Goal: Information Seeking & Learning: Learn about a topic

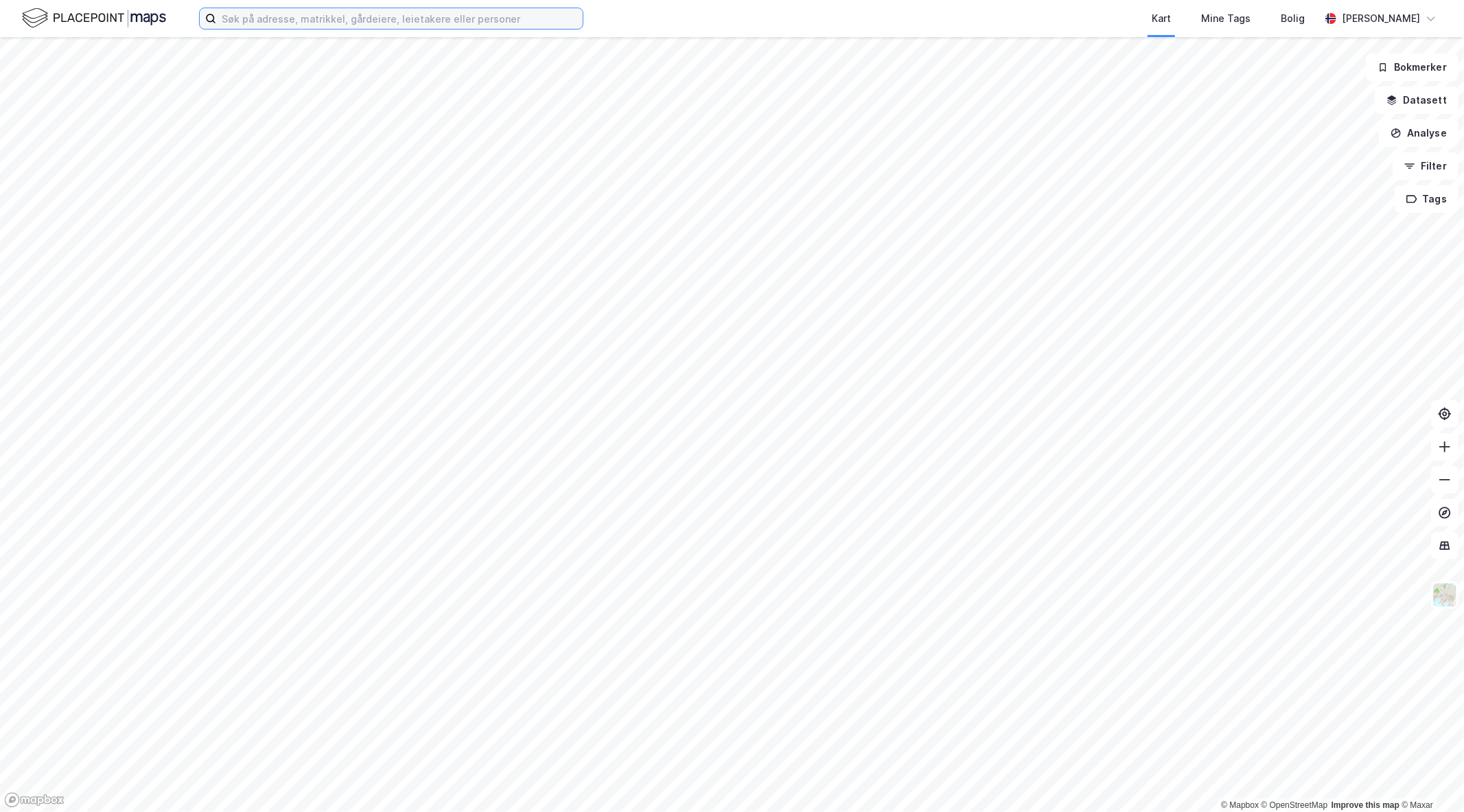
click at [376, 19] on input at bounding box center [399, 18] width 366 height 20
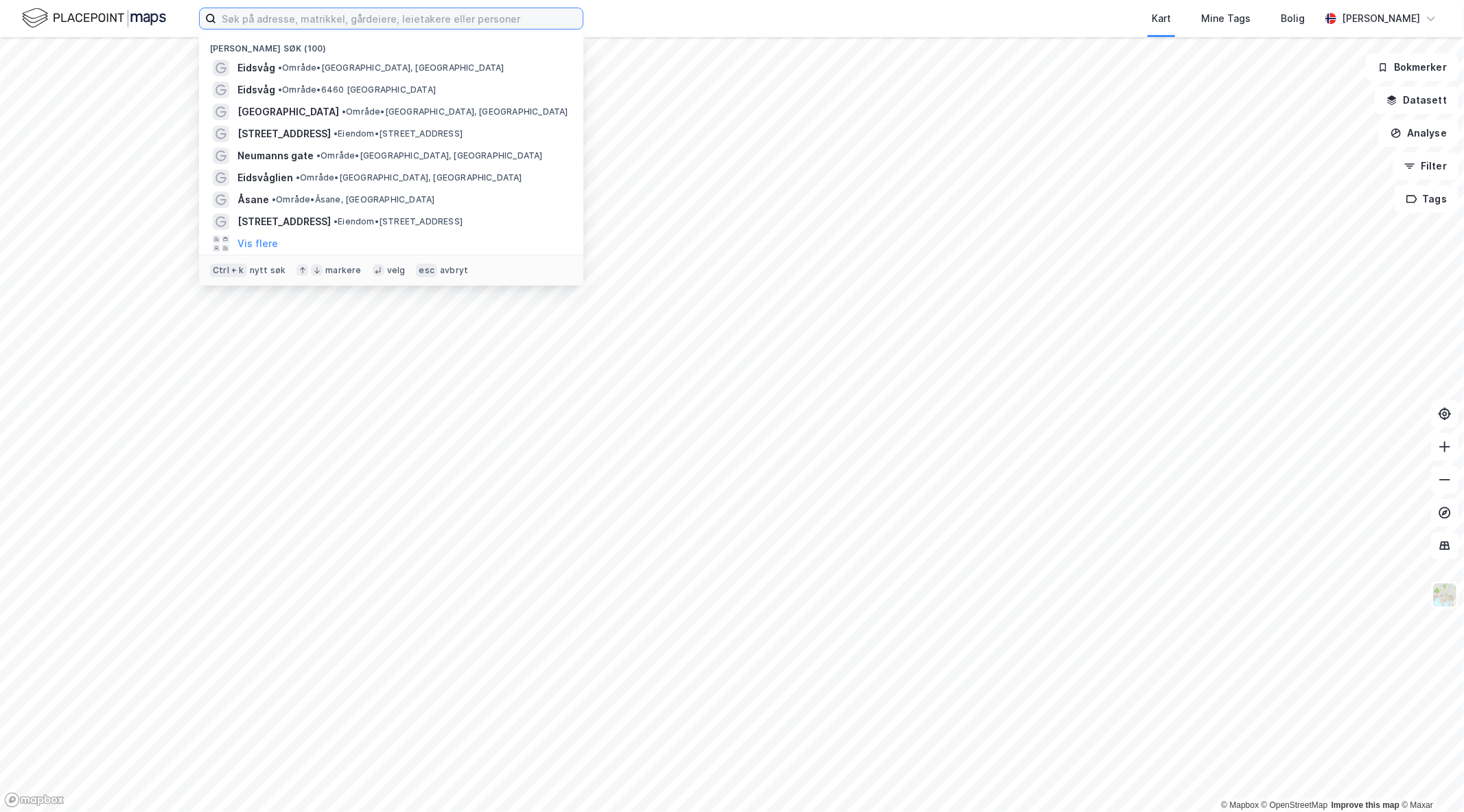
paste input "[STREET_ADDRESS]"
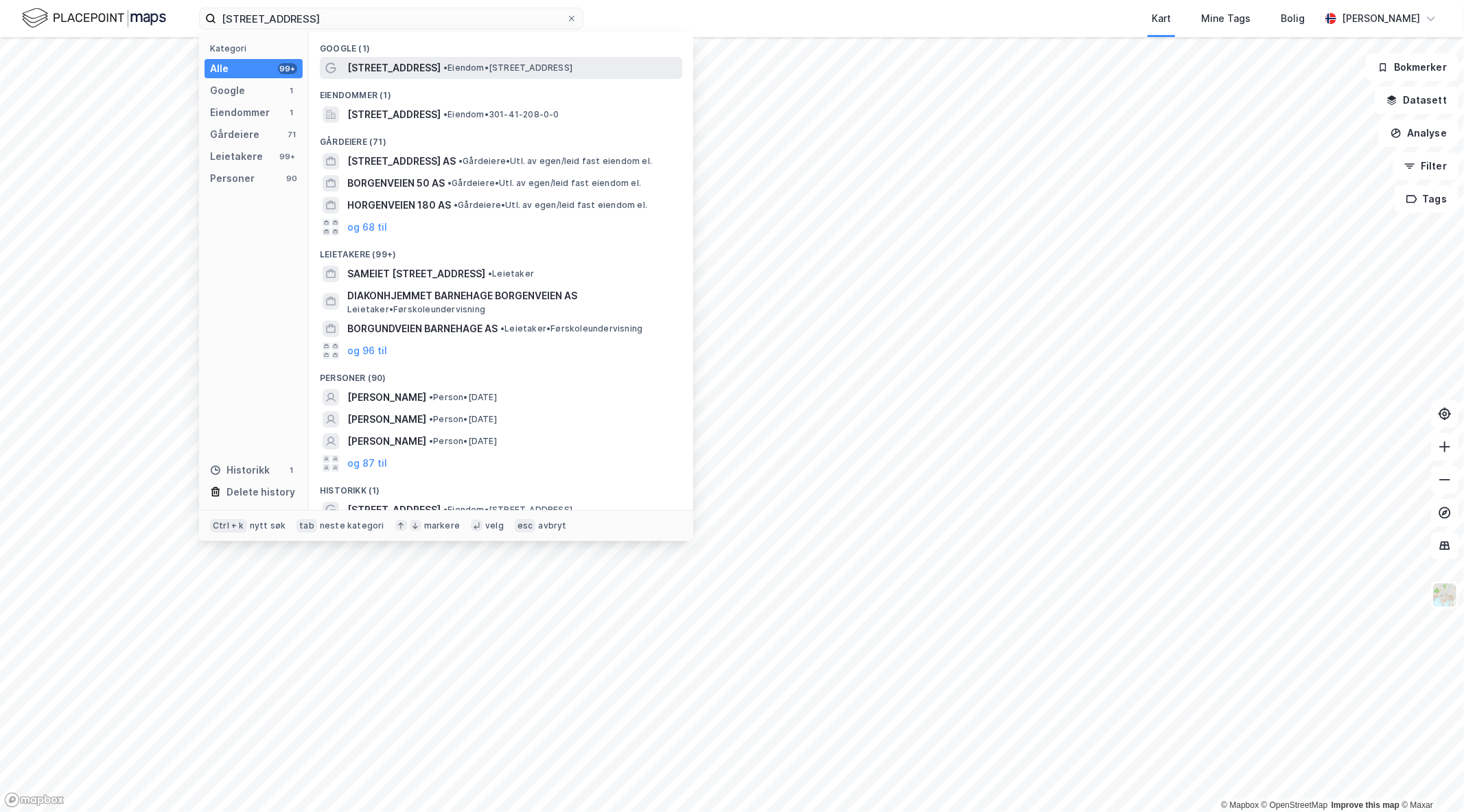
click at [393, 65] on span "[STREET_ADDRESS]" at bounding box center [393, 67] width 93 height 16
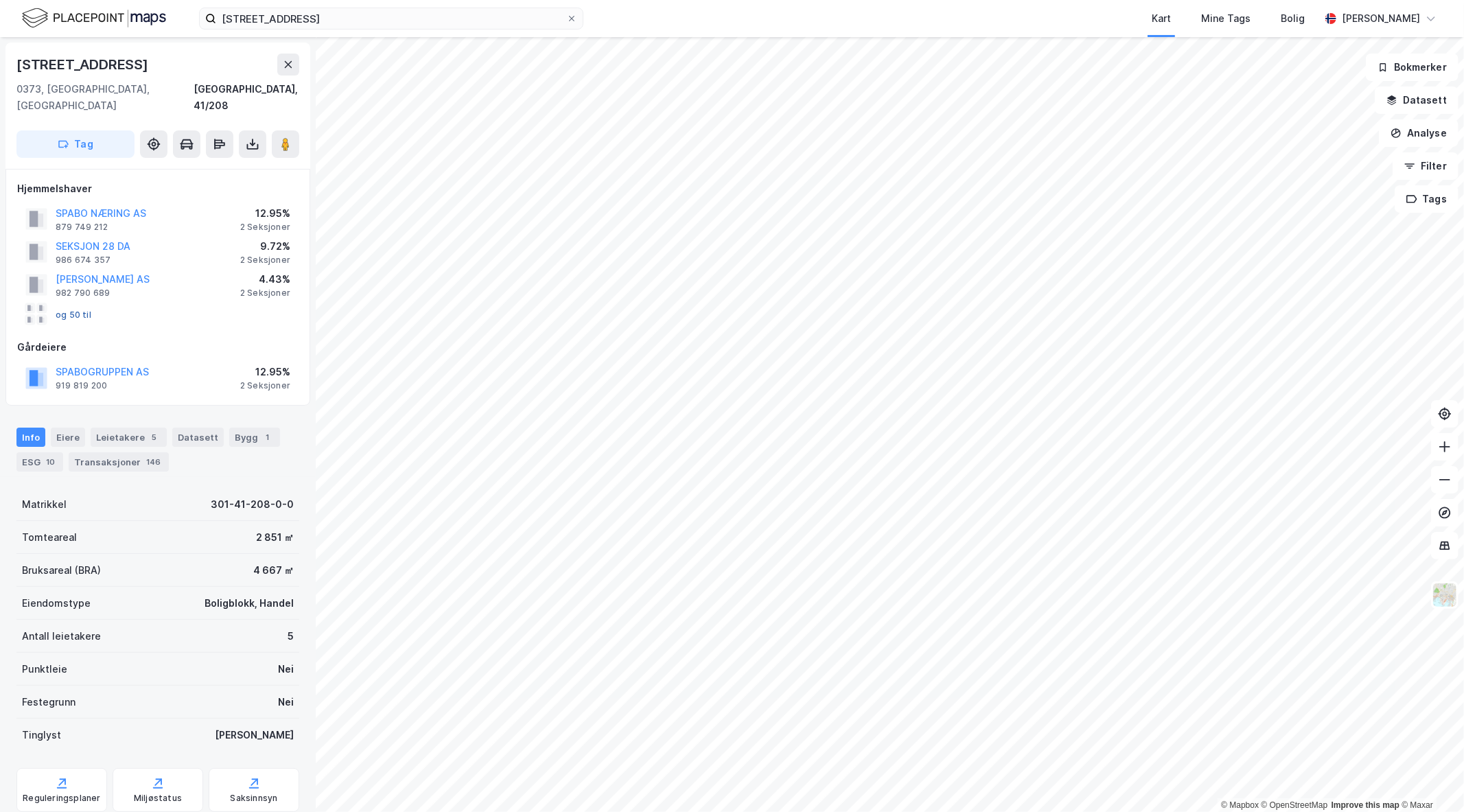
click at [0, 0] on button "og 50 til" at bounding box center [0, 0] width 0 height 0
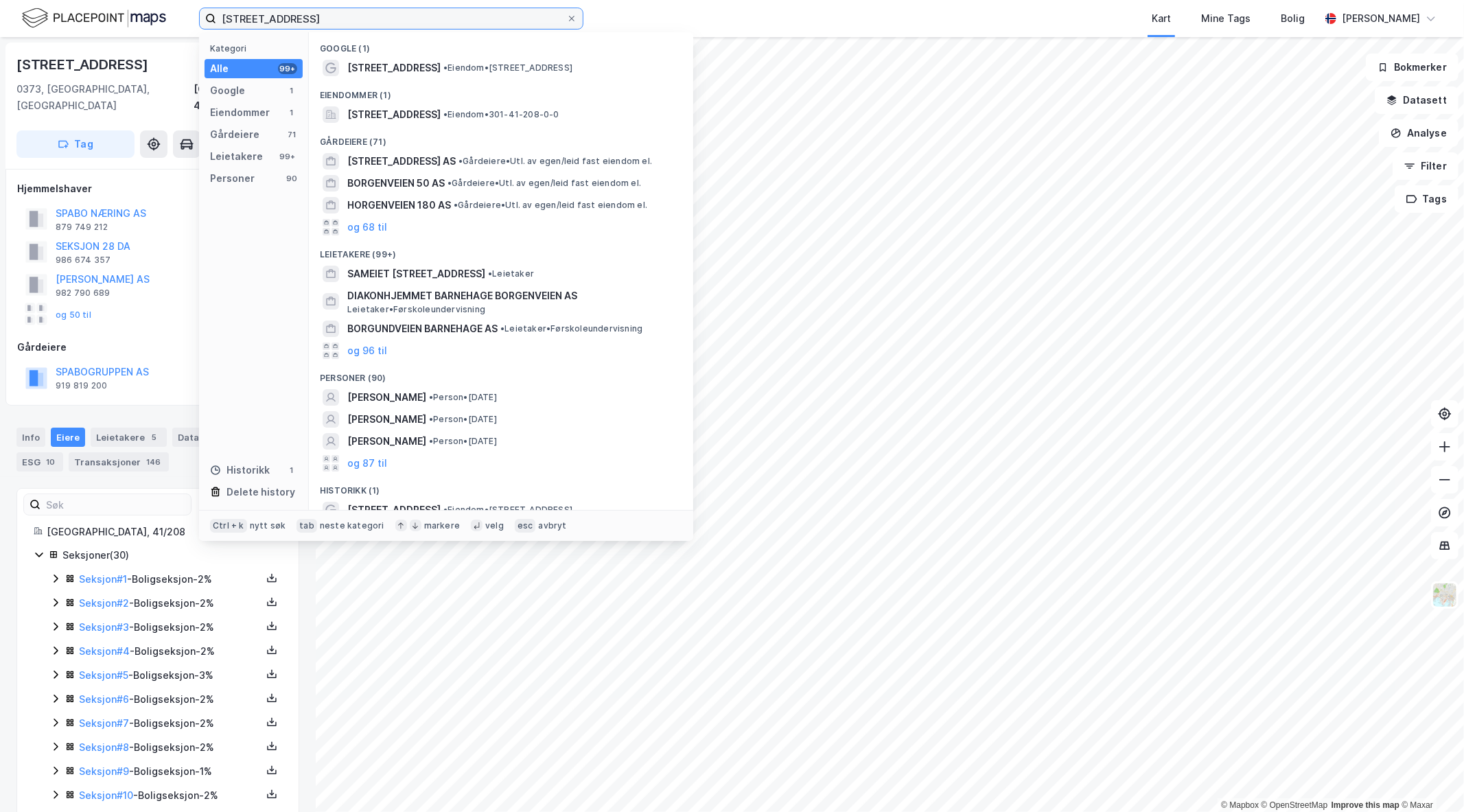
click at [367, 20] on input "[STREET_ADDRESS]" at bounding box center [390, 18] width 350 height 20
paste input "[PERSON_NAME]"
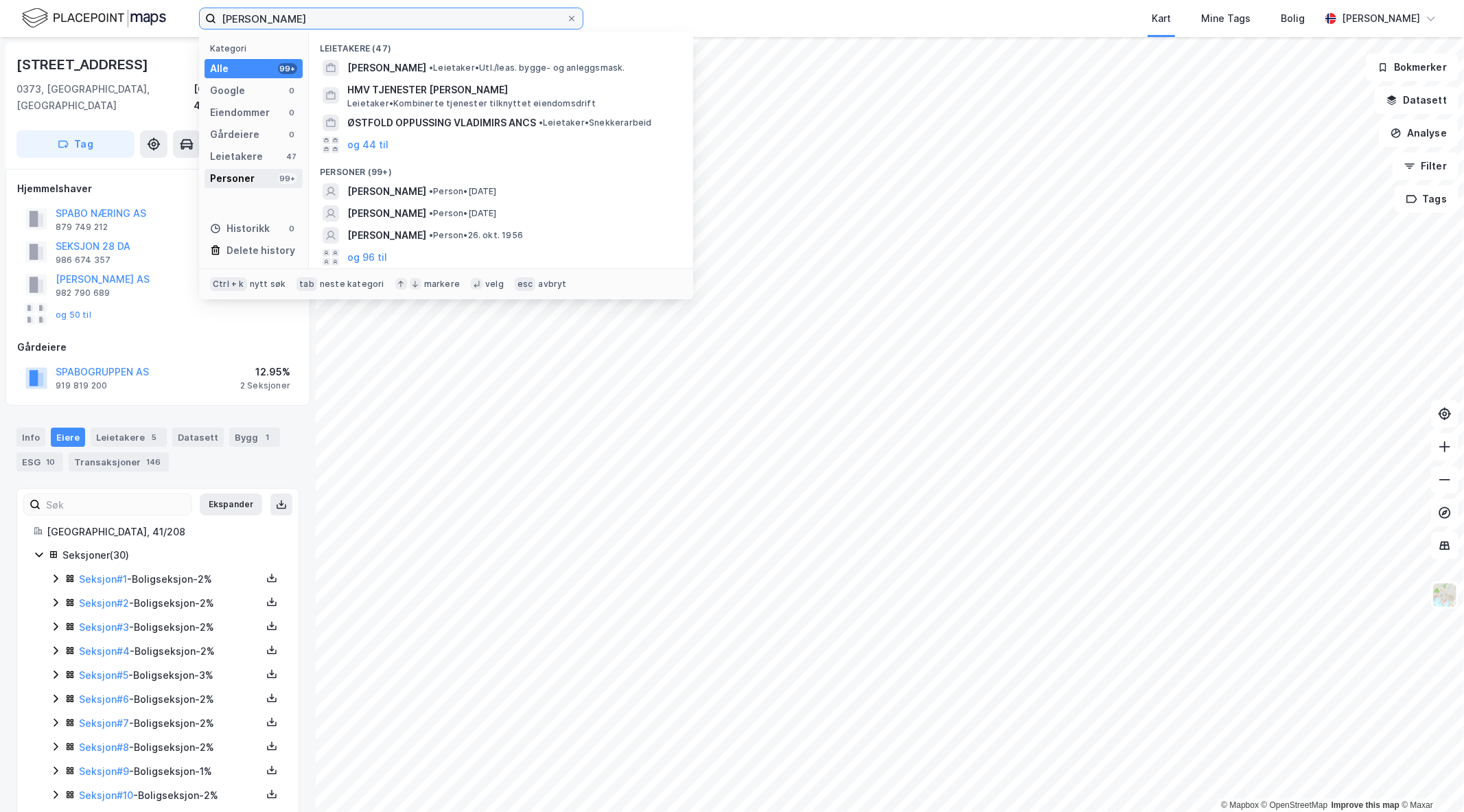
type input "[PERSON_NAME]"
click at [248, 171] on div "Personer" at bounding box center [232, 178] width 45 height 16
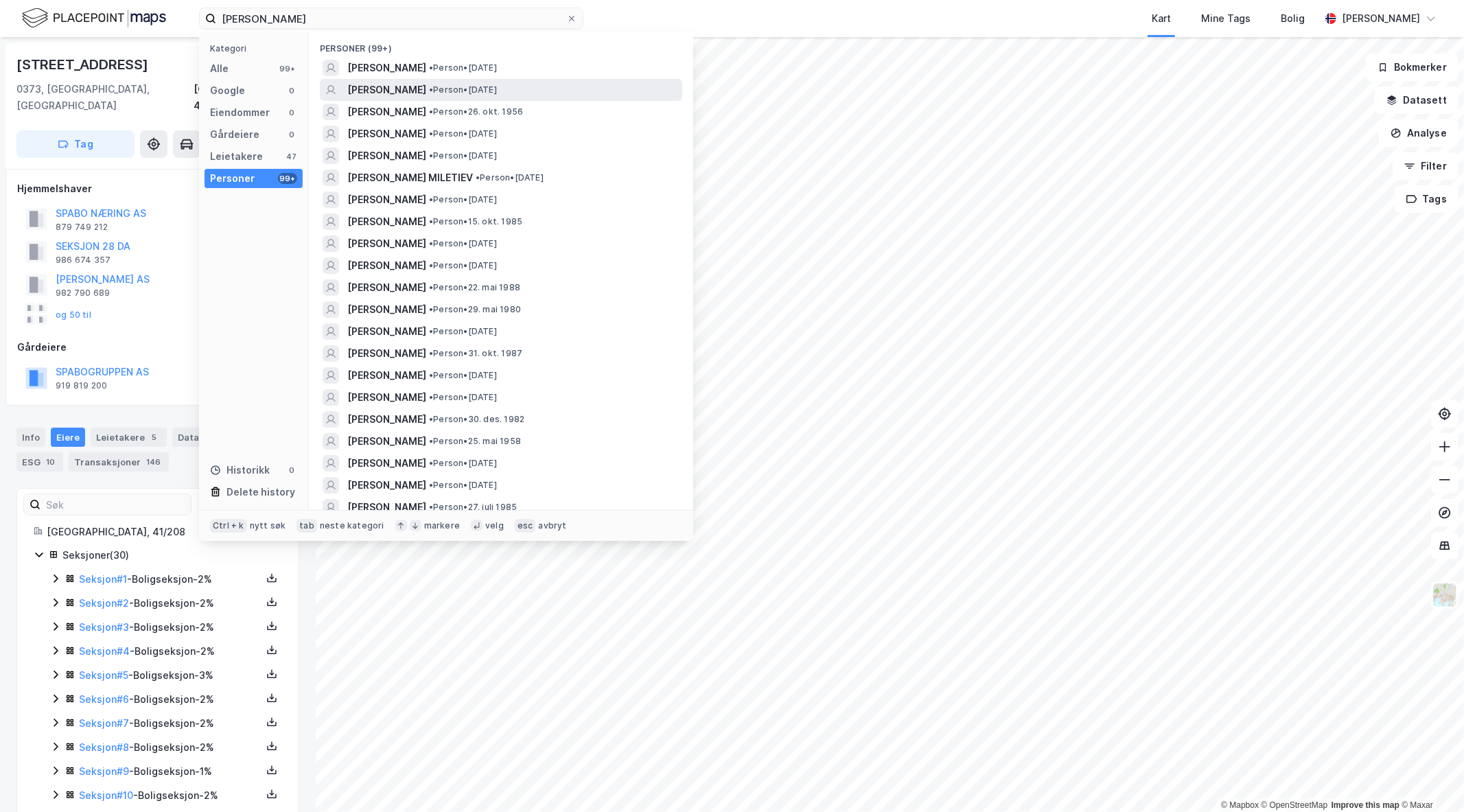
click at [385, 86] on span "[PERSON_NAME]" at bounding box center [386, 89] width 79 height 16
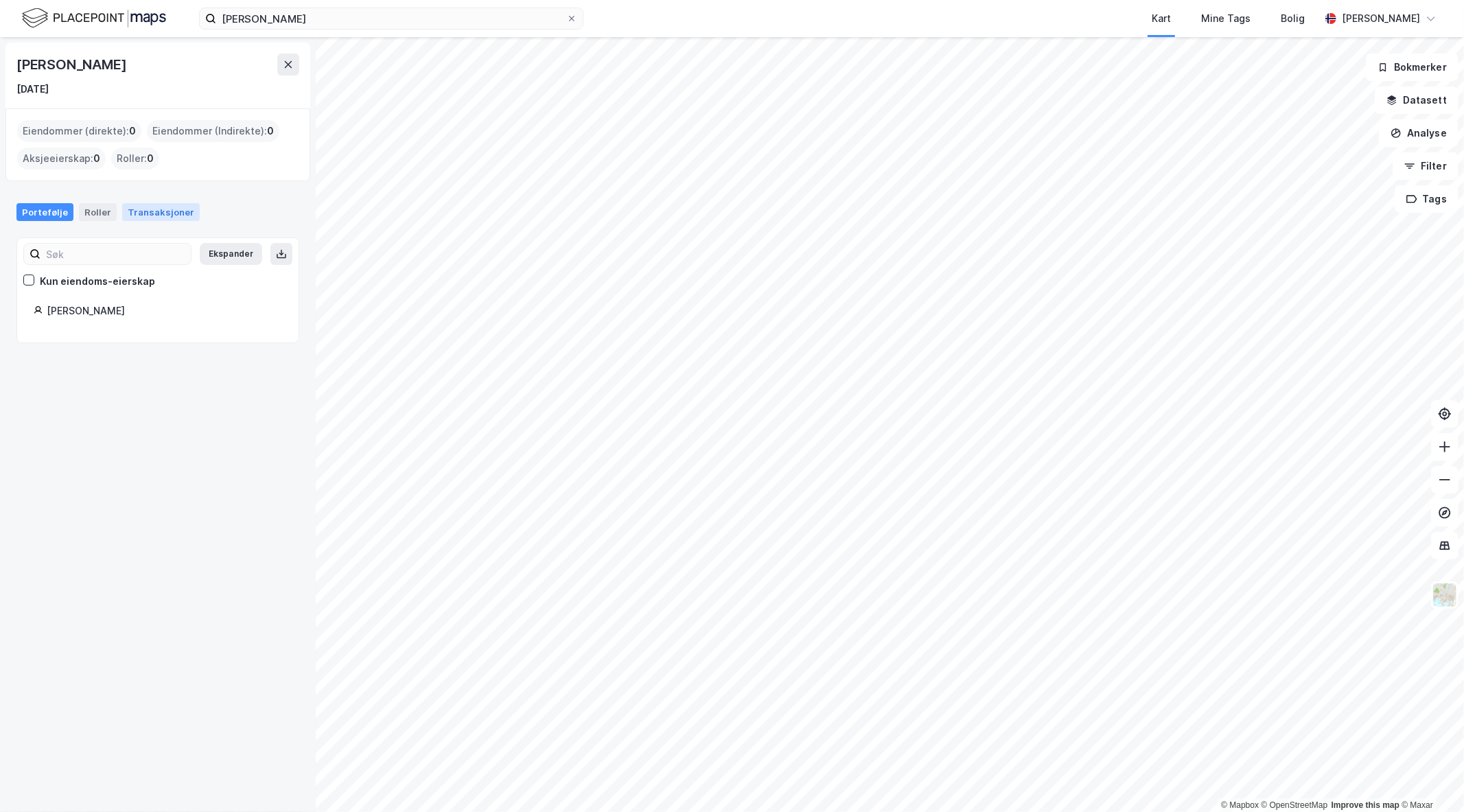
click at [128, 210] on div "Transaksjoner" at bounding box center [160, 212] width 78 height 18
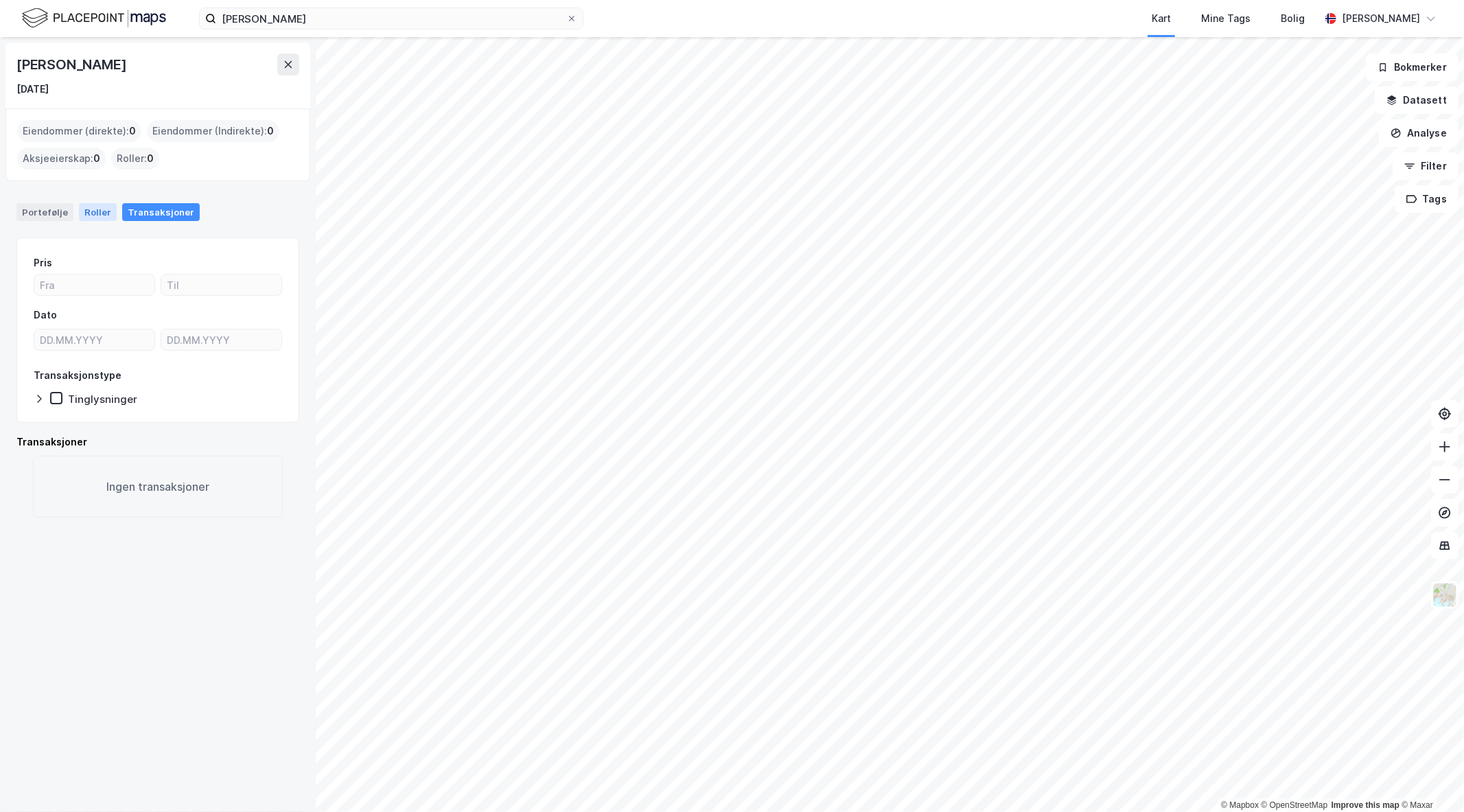
click at [95, 214] on div "Roller" at bounding box center [97, 212] width 37 height 18
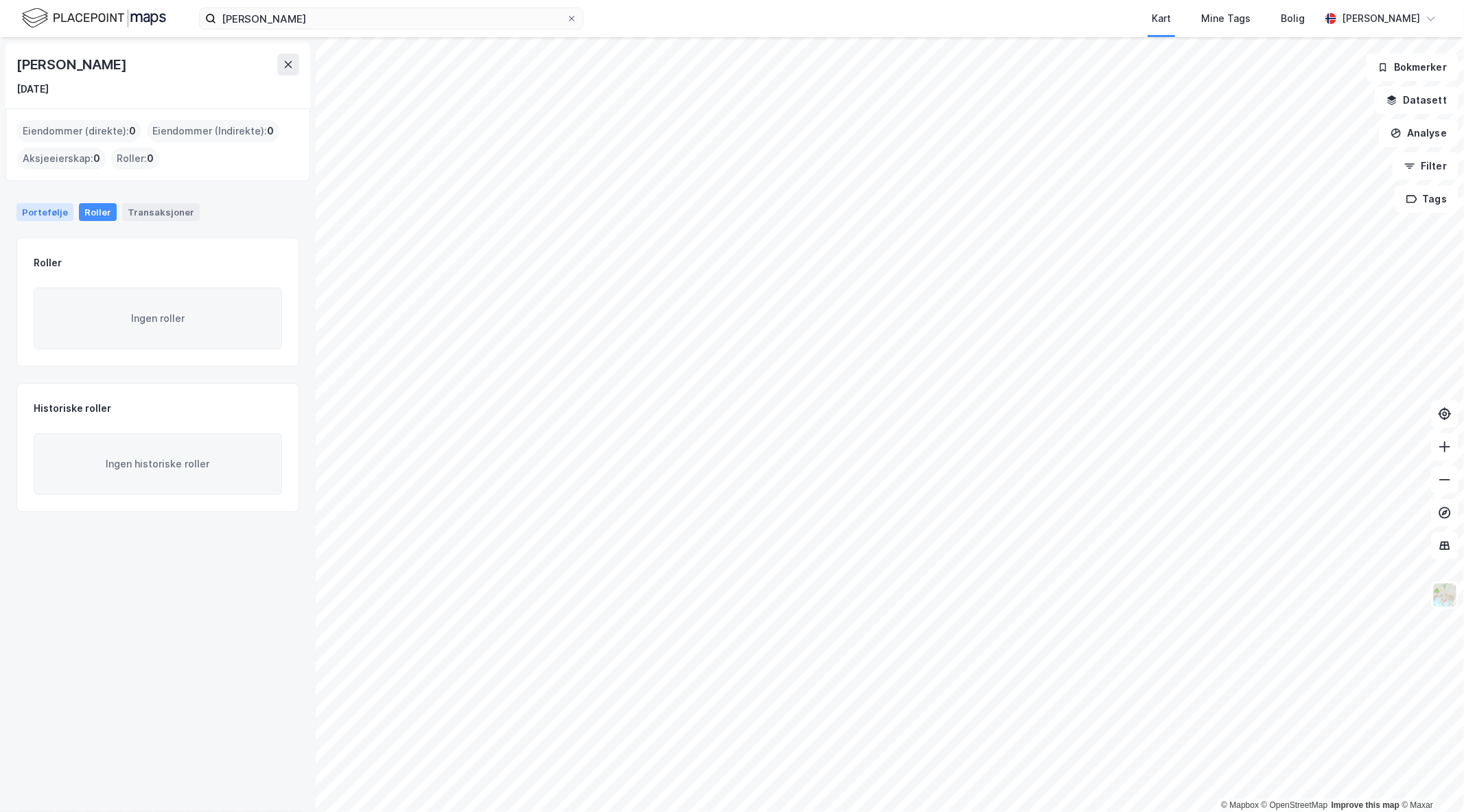
click at [58, 214] on div "Portefølje" at bounding box center [44, 212] width 57 height 18
